Goal: Information Seeking & Learning: Learn about a topic

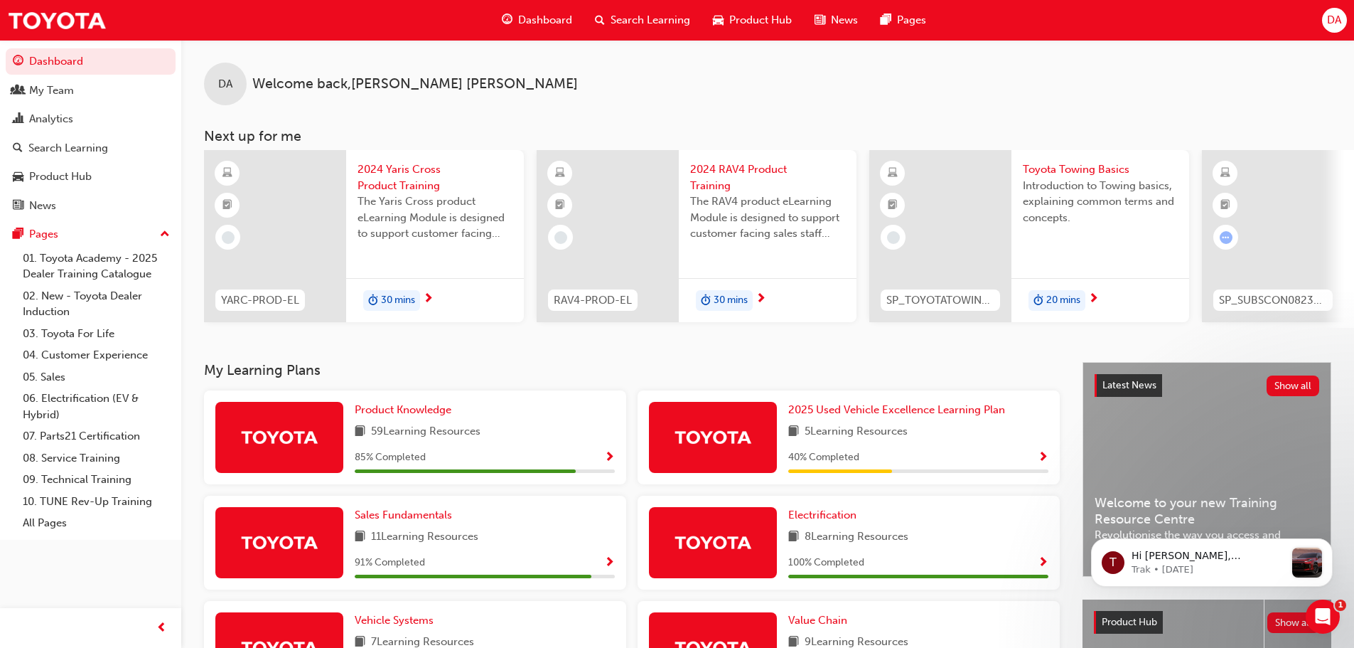
click at [289, 213] on div at bounding box center [275, 236] width 142 height 172
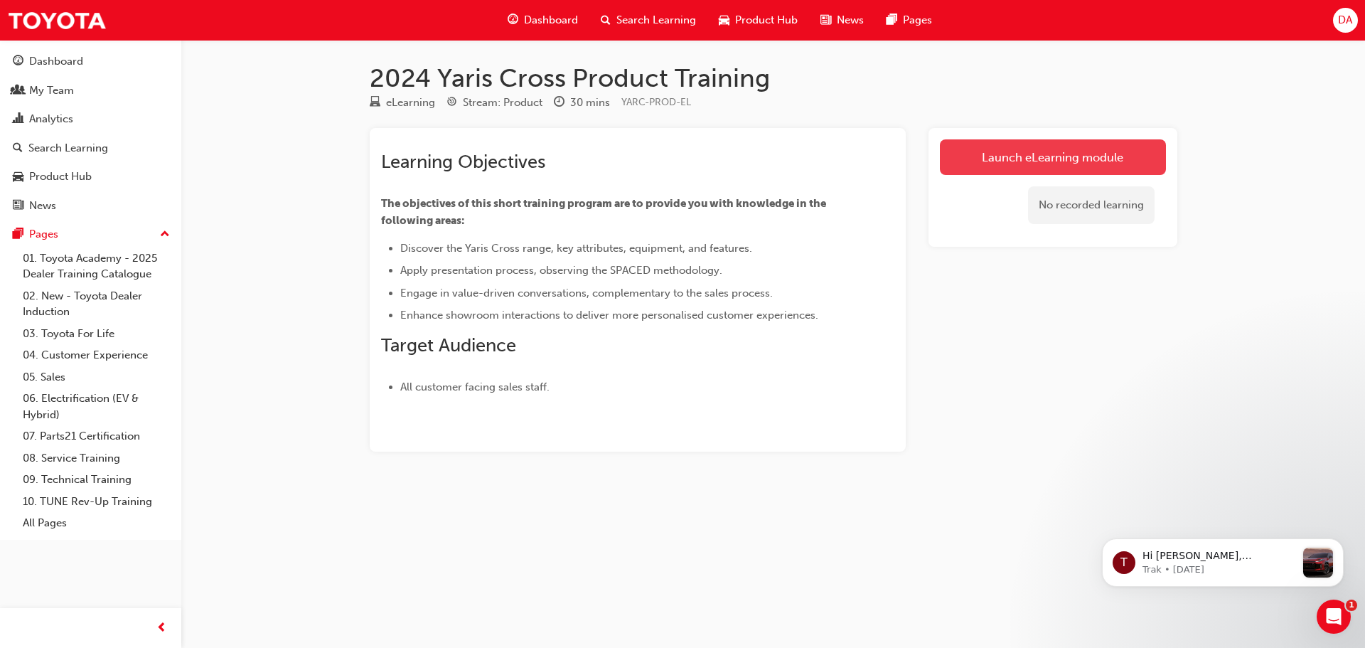
click at [1022, 155] on link "Launch eLearning module" at bounding box center [1053, 157] width 226 height 36
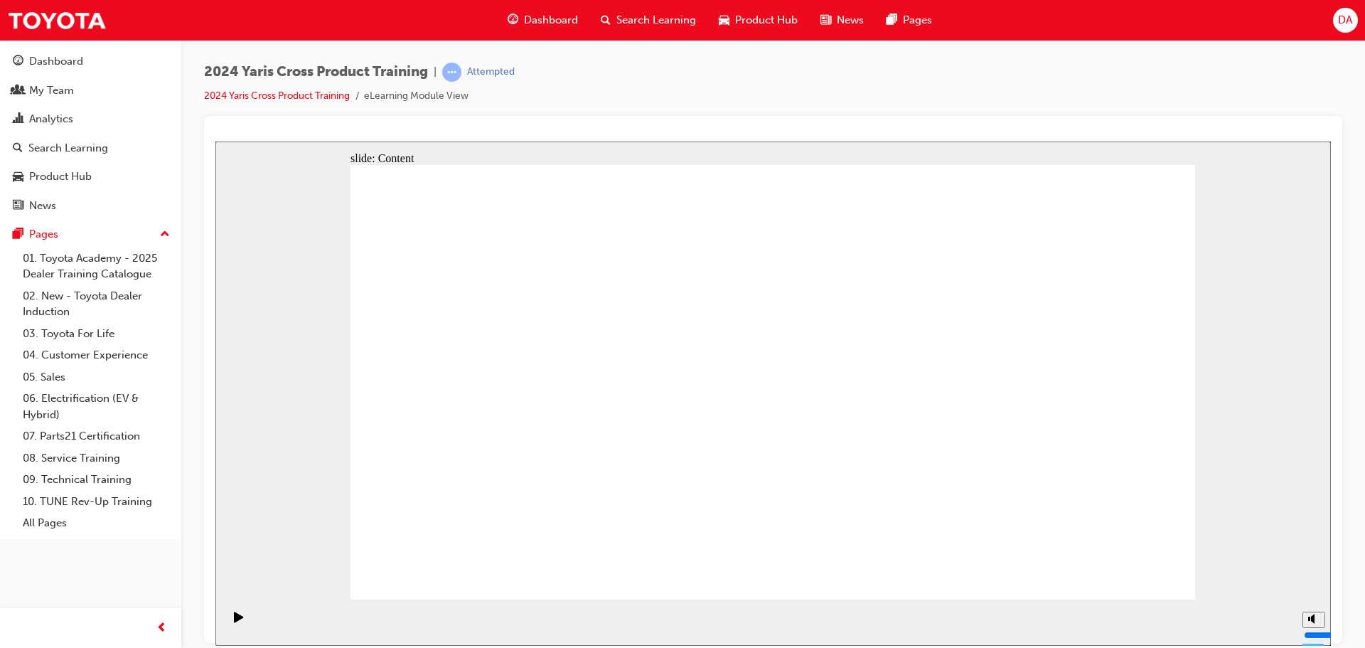
drag, startPoint x: 532, startPoint y: 567, endPoint x: 530, endPoint y: 574, distance: 7.9
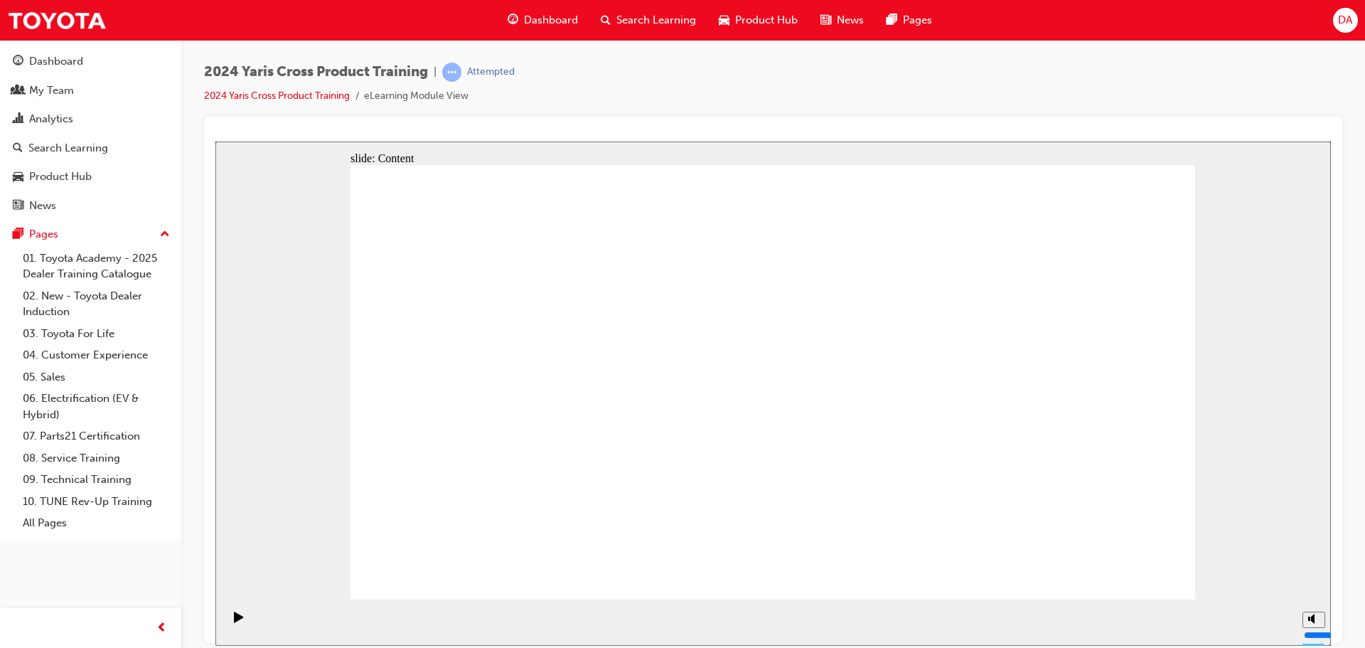
radio input "true"
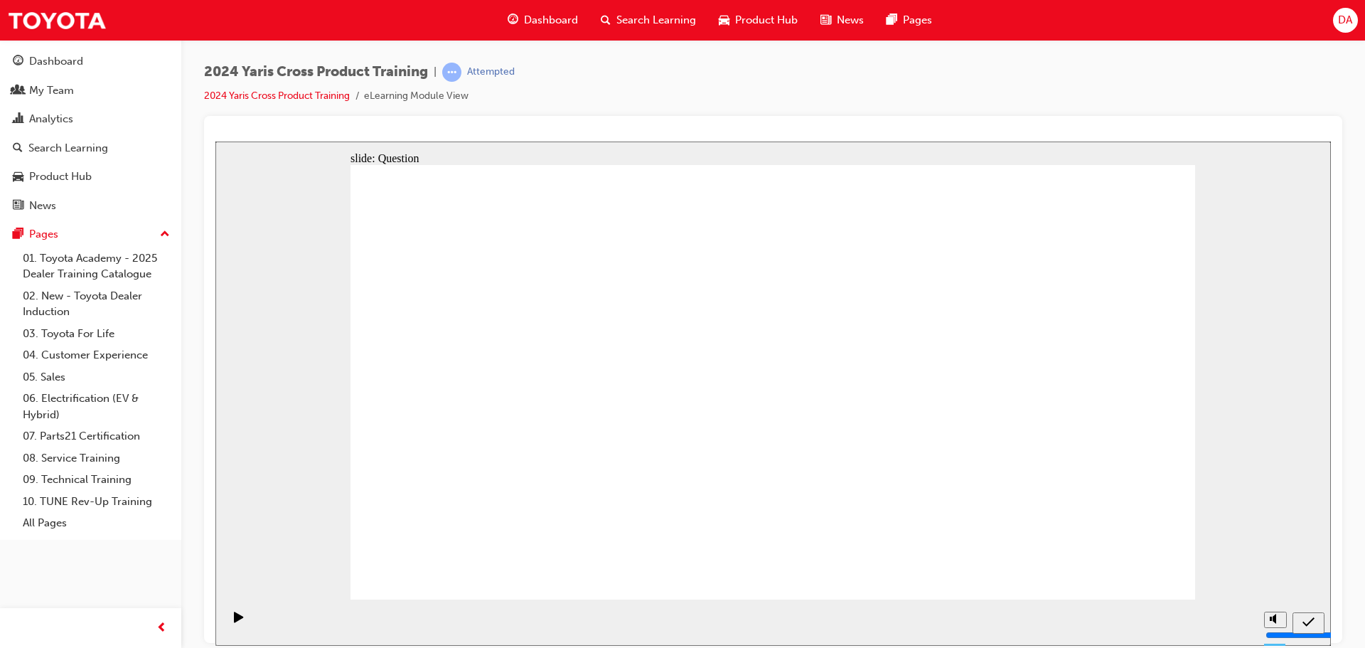
radio input "true"
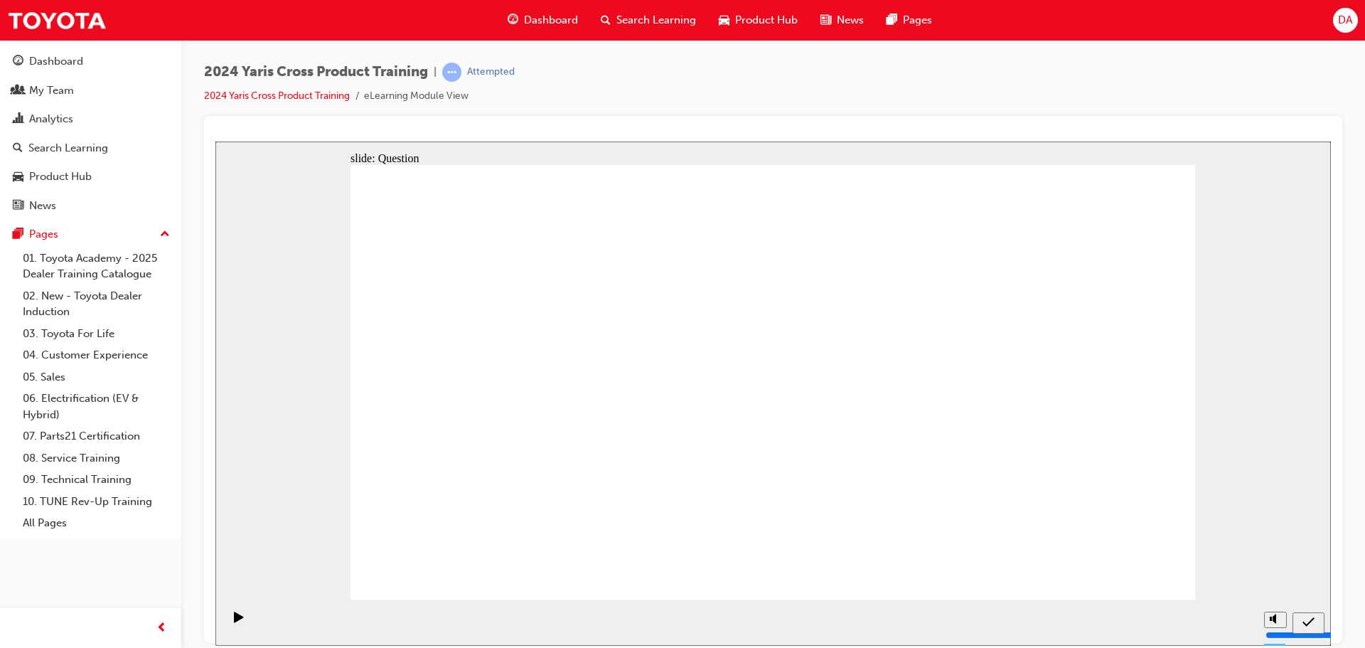
checkbox input "true"
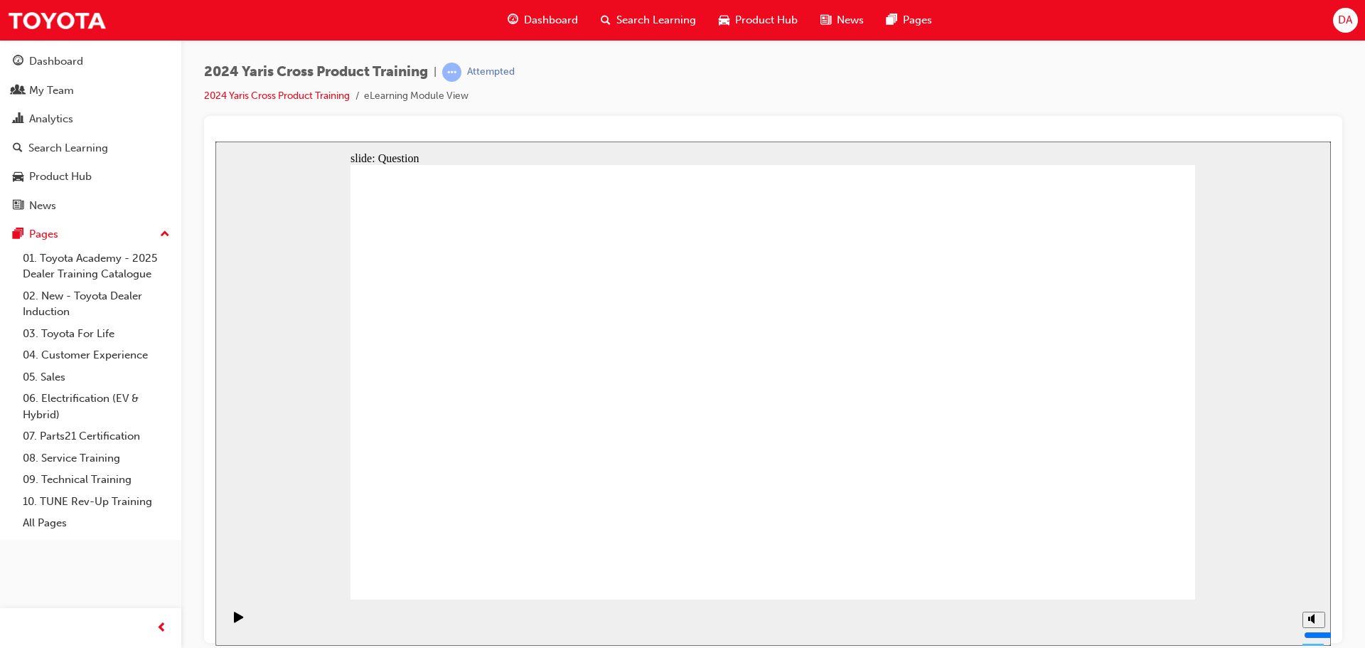
radio input "true"
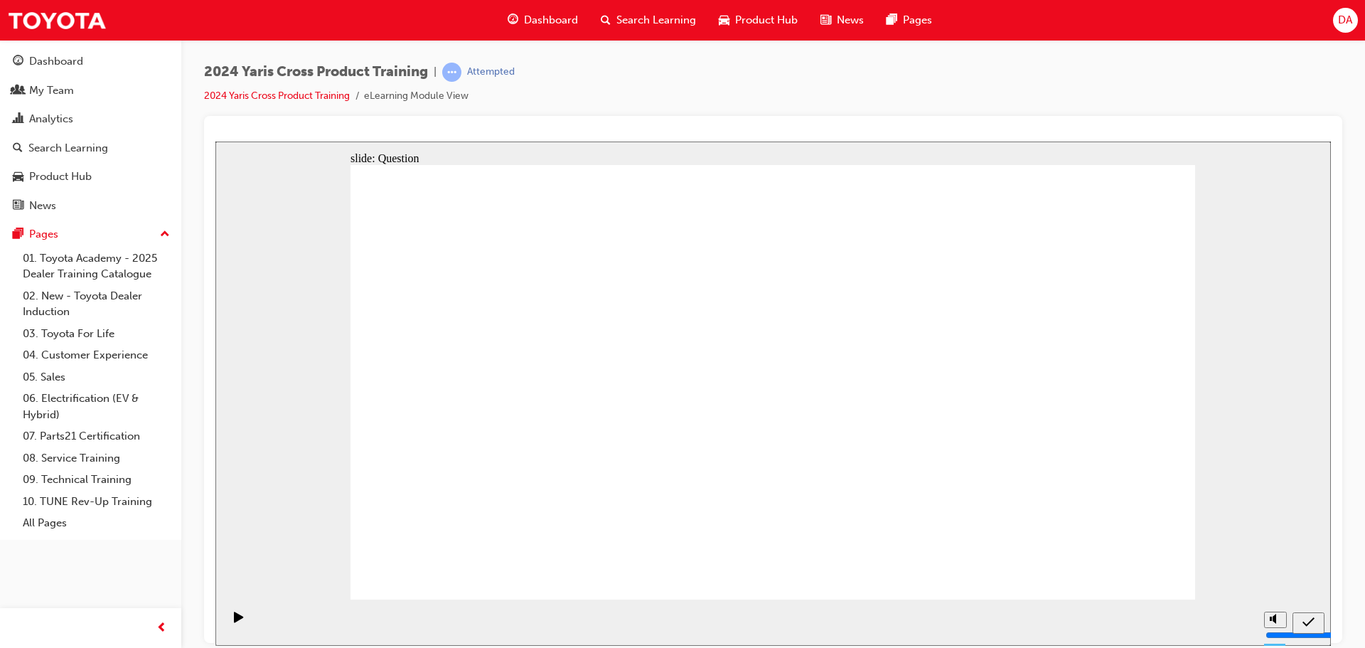
drag, startPoint x: 491, startPoint y: 341, endPoint x: 808, endPoint y: 489, distance: 350.1
drag, startPoint x: 838, startPoint y: 335, endPoint x: 513, endPoint y: 478, distance: 355.2
drag, startPoint x: 672, startPoint y: 345, endPoint x: 983, endPoint y: 480, distance: 339.4
drag, startPoint x: 959, startPoint y: 369, endPoint x: 676, endPoint y: 510, distance: 316.0
